Goal: Information Seeking & Learning: Learn about a topic

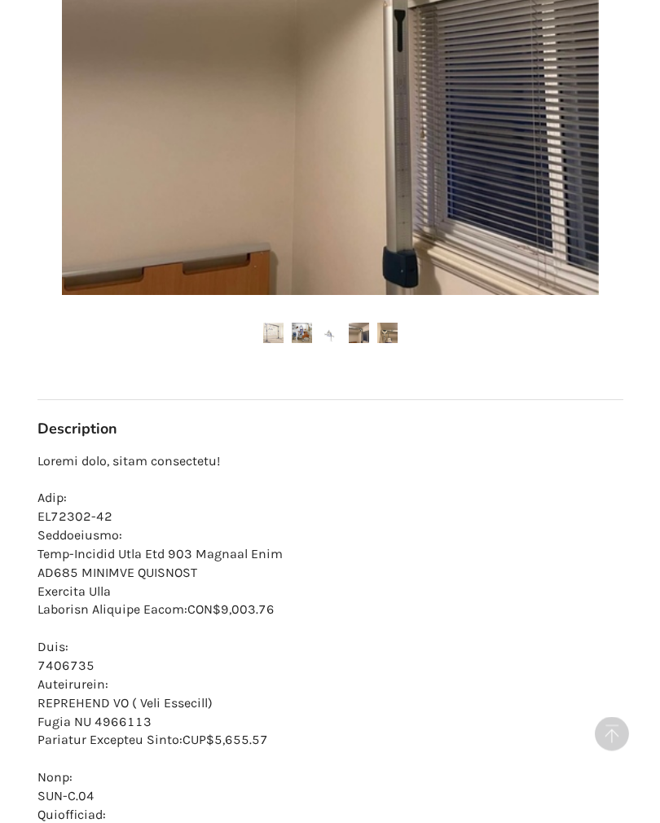
scroll to position [673, 0]
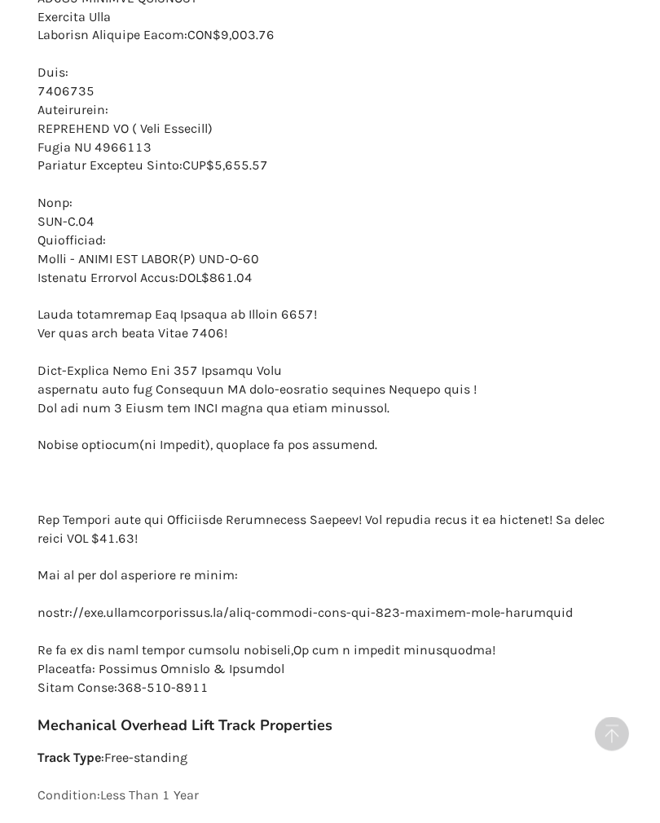
scroll to position [1247, 0]
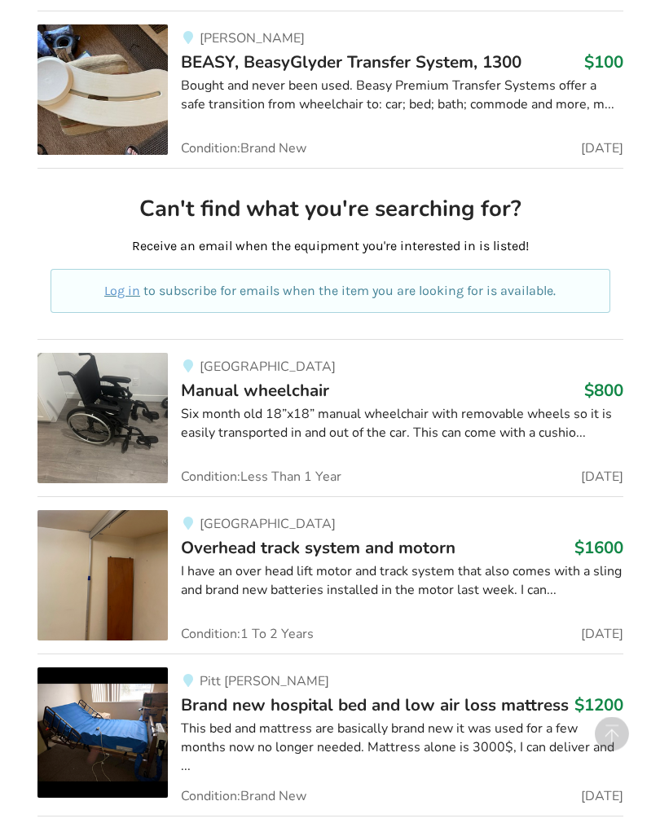
scroll to position [4277, 0]
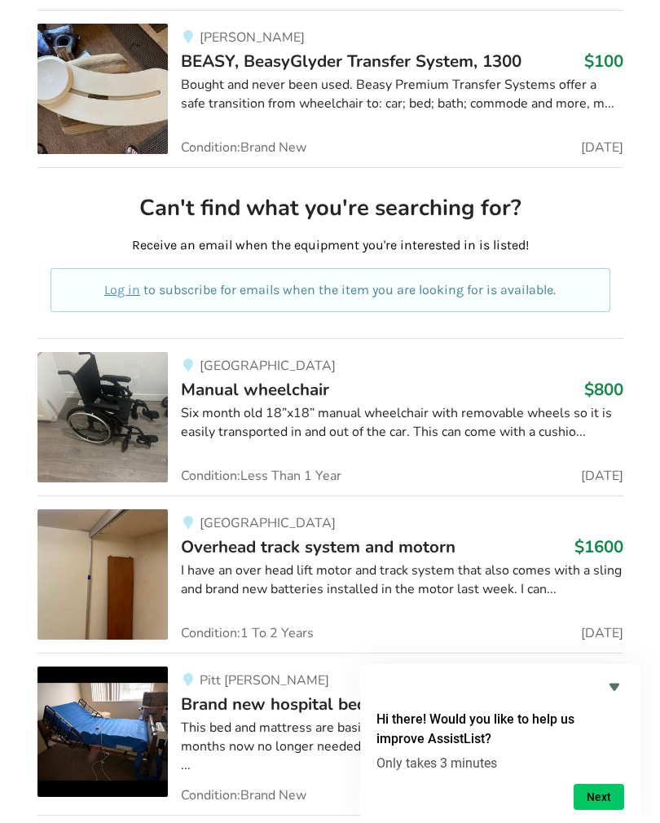
click at [104, 563] on img at bounding box center [102, 574] width 130 height 130
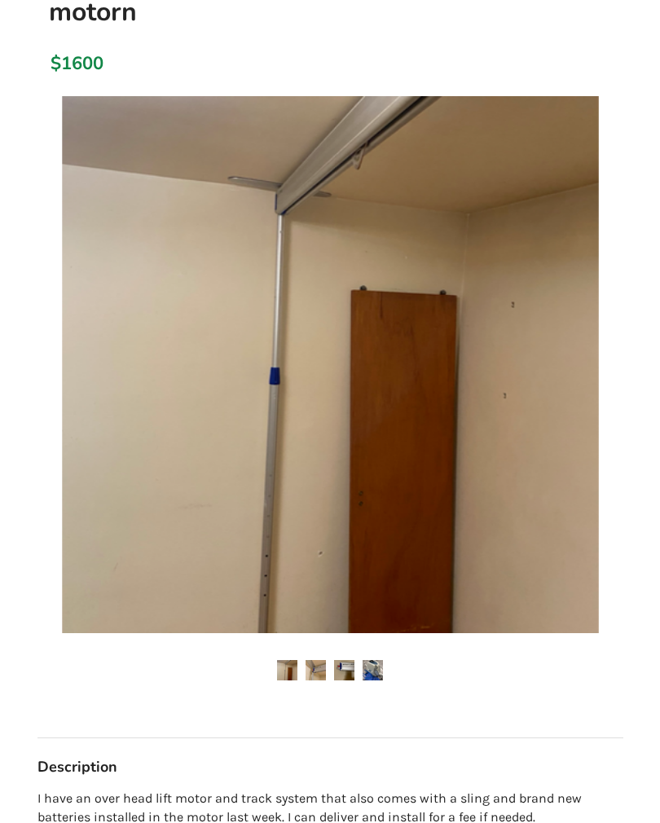
scroll to position [231, 0]
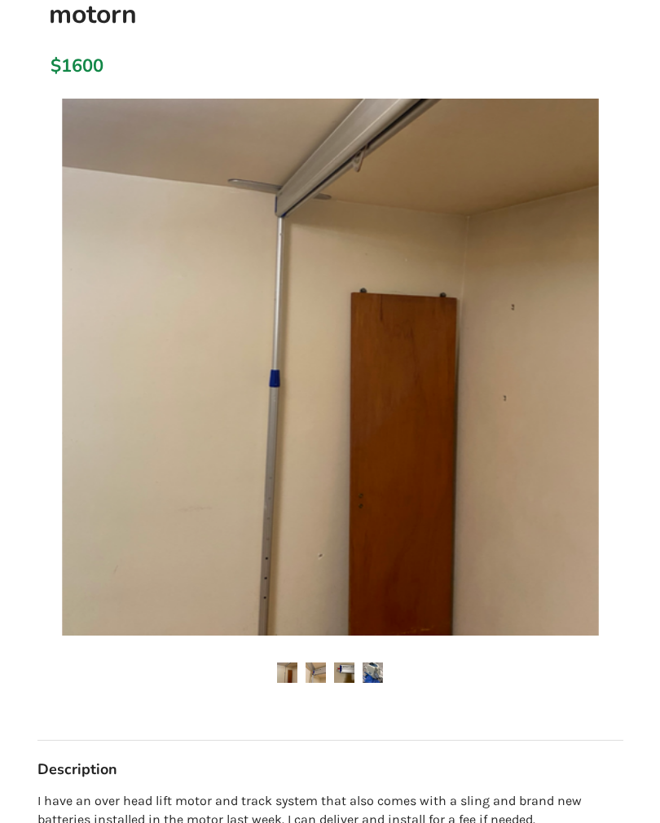
click at [296, 672] on img at bounding box center [287, 673] width 20 height 20
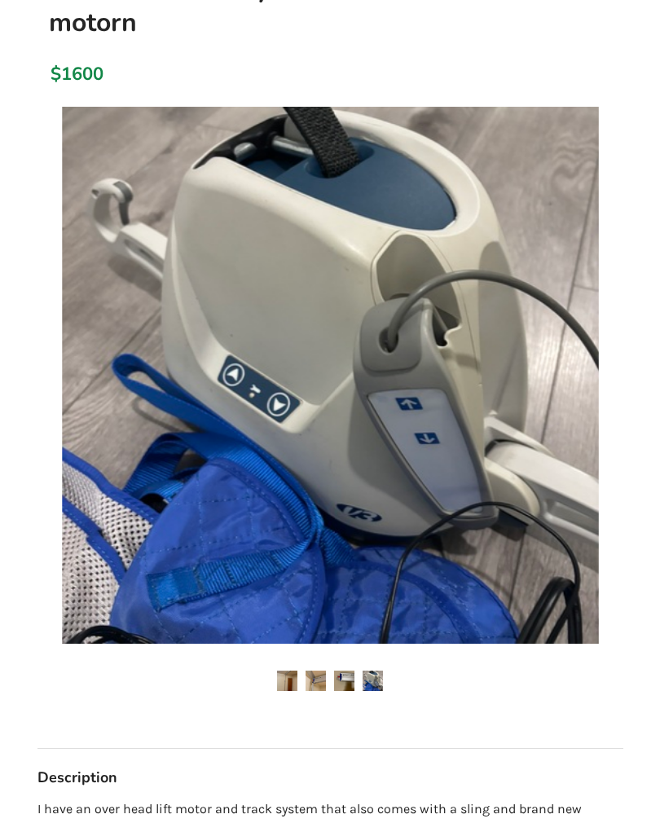
scroll to position [0, 0]
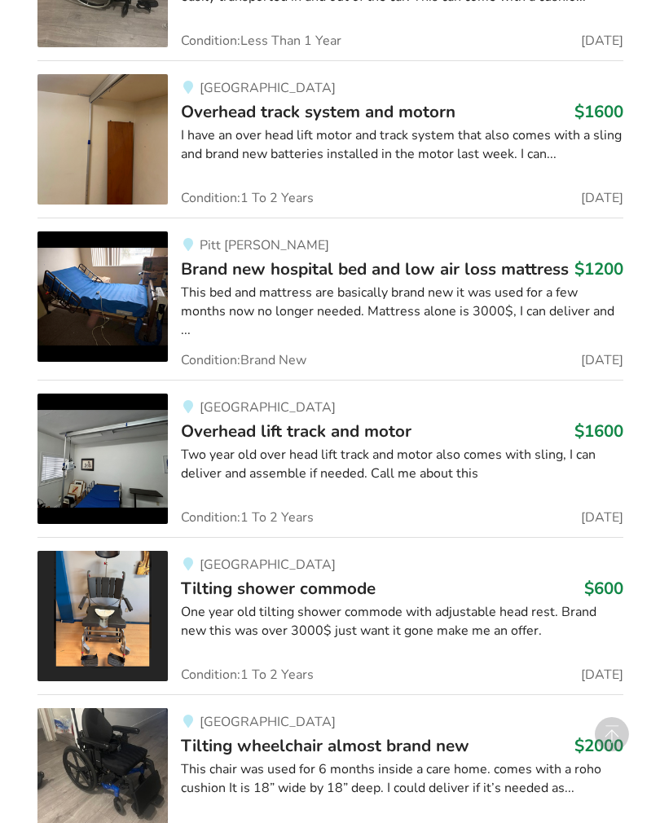
scroll to position [4705, 0]
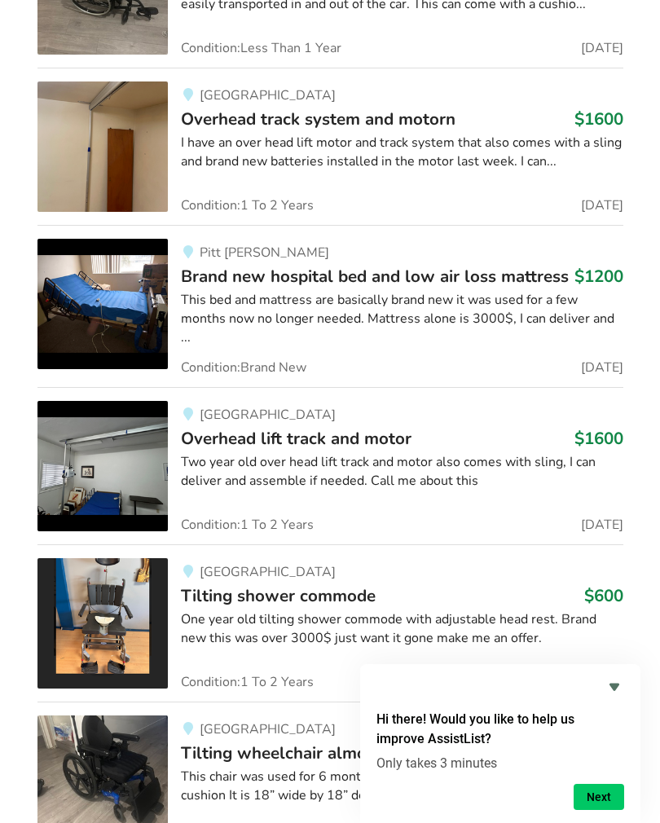
click at [57, 451] on img at bounding box center [102, 466] width 130 height 130
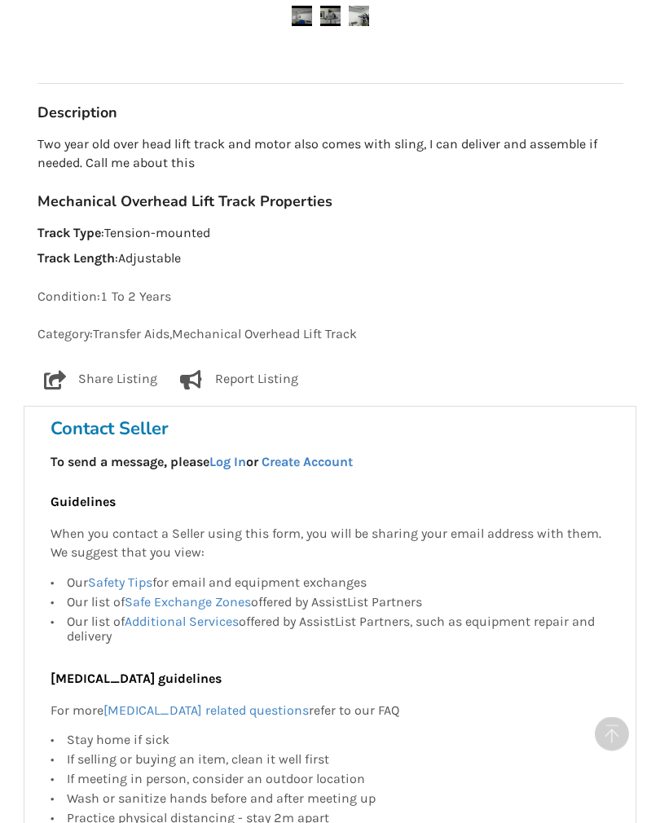
scroll to position [855, 0]
click at [260, 192] on h3 "Mechanical Overhead Lift Track Properties" at bounding box center [330, 201] width 586 height 19
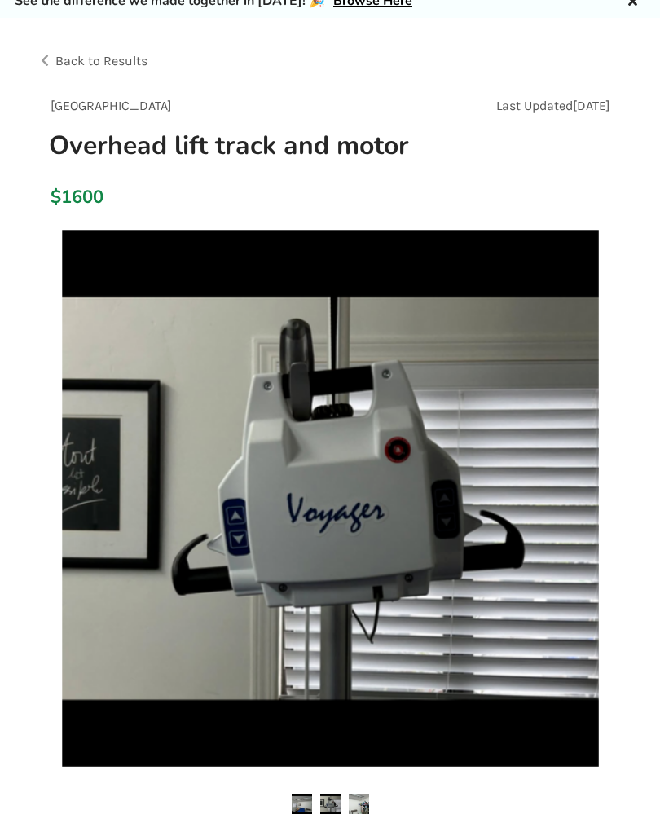
scroll to position [0, 0]
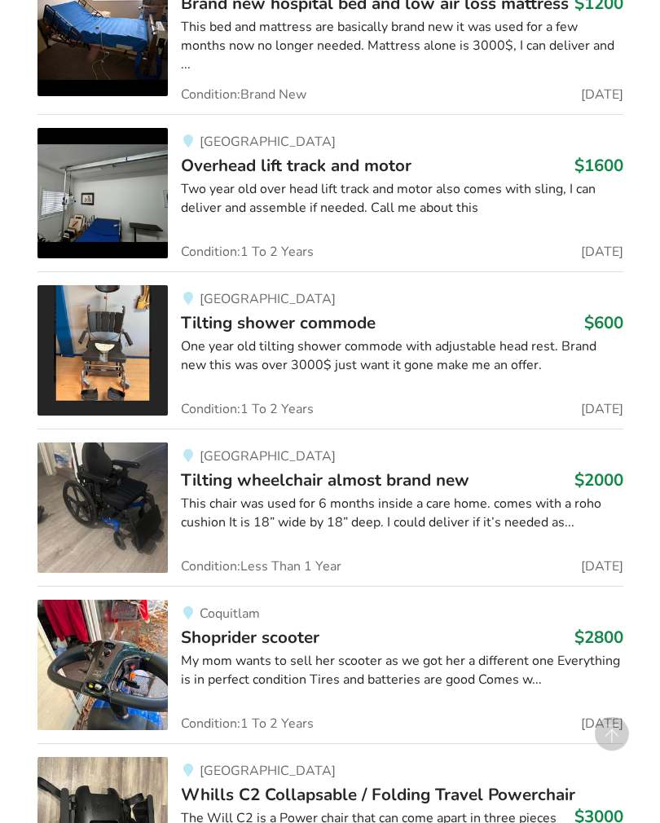
scroll to position [4977, 0]
